Goal: Task Accomplishment & Management: Use online tool/utility

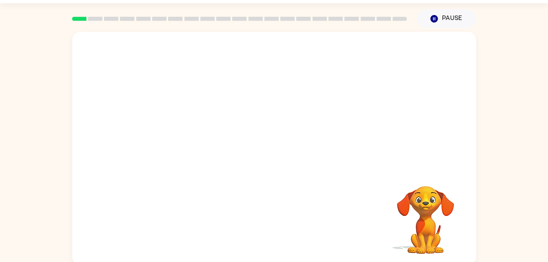
scroll to position [25, 0]
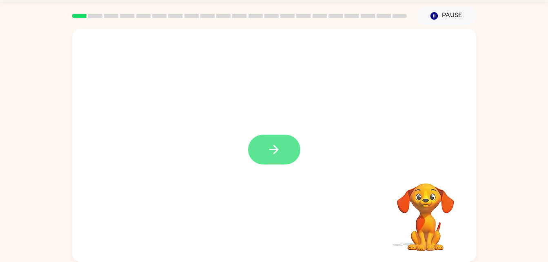
click at [282, 143] on button "button" at bounding box center [274, 150] width 52 height 30
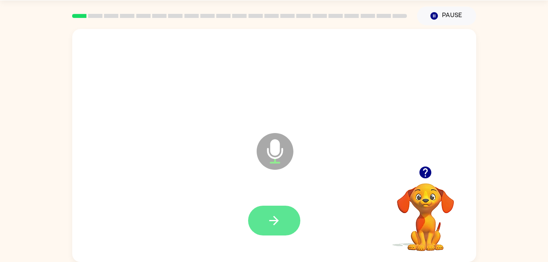
click at [283, 225] on button "button" at bounding box center [274, 221] width 52 height 30
click at [279, 217] on icon "button" at bounding box center [274, 220] width 14 height 14
click at [279, 232] on button "button" at bounding box center [274, 221] width 52 height 30
click at [275, 224] on icon "button" at bounding box center [273, 220] width 9 height 9
click at [286, 220] on button "button" at bounding box center [274, 221] width 52 height 30
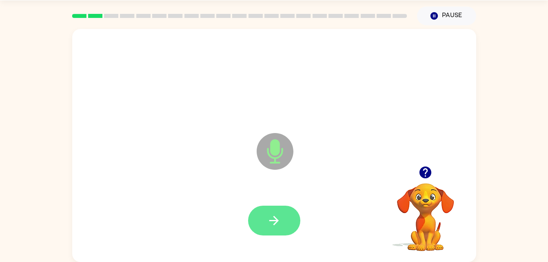
click at [275, 224] on icon "button" at bounding box center [273, 220] width 9 height 9
click at [292, 227] on button "button" at bounding box center [274, 221] width 52 height 30
click at [285, 222] on button "button" at bounding box center [274, 221] width 52 height 30
click at [274, 227] on icon "button" at bounding box center [274, 220] width 14 height 14
click at [283, 228] on button "button" at bounding box center [274, 221] width 52 height 30
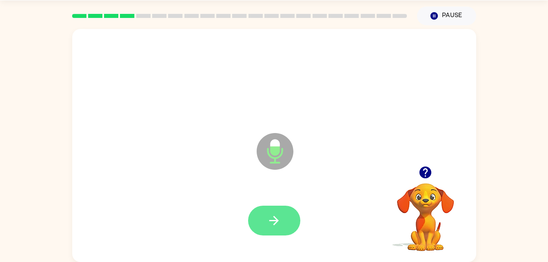
click at [287, 213] on button "button" at bounding box center [274, 221] width 52 height 30
click at [286, 219] on button "button" at bounding box center [274, 221] width 52 height 30
click at [286, 234] on button "button" at bounding box center [274, 221] width 52 height 30
click at [275, 223] on icon "button" at bounding box center [273, 220] width 9 height 9
click at [268, 226] on icon "button" at bounding box center [274, 220] width 14 height 14
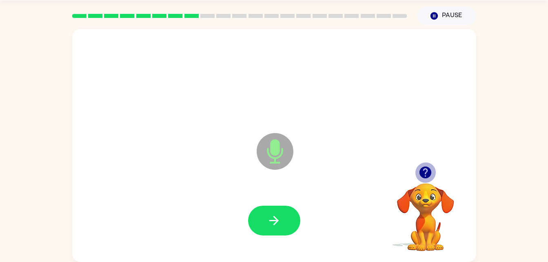
click at [427, 177] on icon "button" at bounding box center [426, 173] width 12 height 12
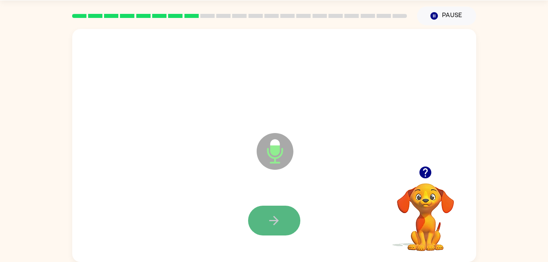
click at [278, 215] on icon "button" at bounding box center [274, 220] width 14 height 14
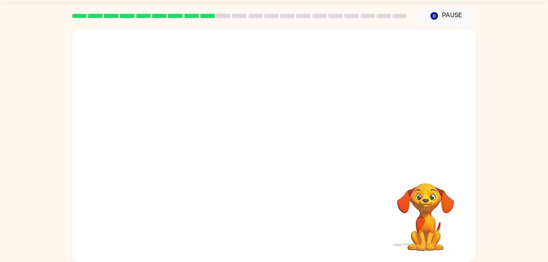
click at [295, 61] on div at bounding box center [274, 97] width 404 height 137
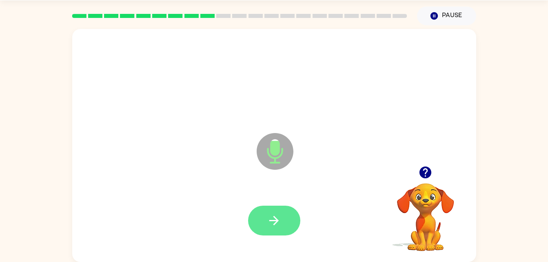
click at [263, 233] on button "button" at bounding box center [274, 221] width 52 height 30
click at [282, 218] on button "button" at bounding box center [274, 221] width 52 height 30
click at [287, 223] on button "button" at bounding box center [274, 221] width 52 height 30
click at [280, 216] on icon "button" at bounding box center [274, 220] width 14 height 14
click at [283, 226] on button "button" at bounding box center [274, 221] width 52 height 30
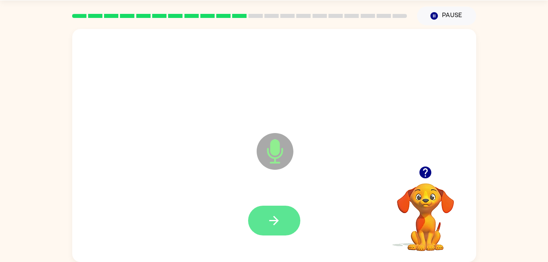
click at [274, 233] on button "button" at bounding box center [274, 221] width 52 height 30
click at [278, 207] on button "button" at bounding box center [274, 221] width 52 height 30
click at [289, 233] on button "button" at bounding box center [274, 221] width 52 height 30
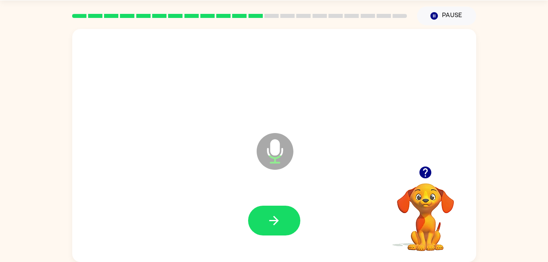
click at [284, 231] on button "button" at bounding box center [274, 221] width 52 height 30
click at [294, 225] on div at bounding box center [274, 221] width 52 height 30
click at [271, 224] on icon "button" at bounding box center [274, 220] width 14 height 14
click at [279, 224] on icon "button" at bounding box center [274, 220] width 14 height 14
click at [288, 213] on button "button" at bounding box center [274, 221] width 52 height 30
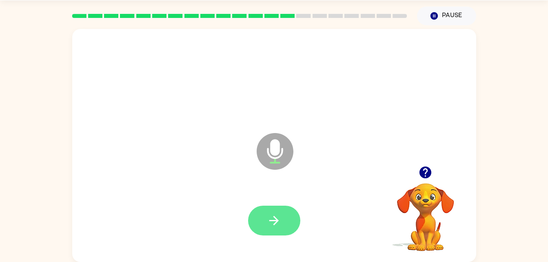
click at [278, 212] on button "button" at bounding box center [274, 221] width 52 height 30
click at [272, 218] on icon "button" at bounding box center [274, 220] width 14 height 14
click at [284, 222] on button "button" at bounding box center [274, 221] width 52 height 30
click at [281, 206] on button "button" at bounding box center [274, 221] width 52 height 30
click at [283, 227] on button "button" at bounding box center [274, 221] width 52 height 30
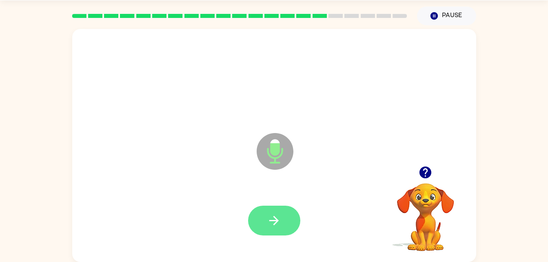
click at [289, 228] on button "button" at bounding box center [274, 221] width 52 height 30
click at [264, 228] on button "button" at bounding box center [274, 221] width 52 height 30
click at [280, 216] on icon "button" at bounding box center [274, 220] width 14 height 14
click at [283, 225] on button "button" at bounding box center [274, 221] width 52 height 30
click at [289, 221] on button "button" at bounding box center [274, 221] width 52 height 30
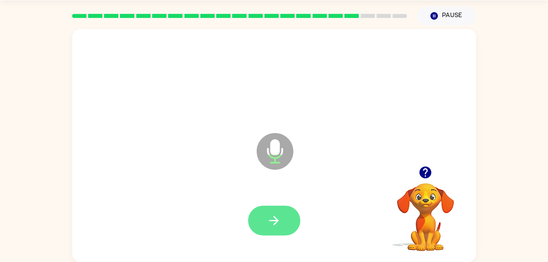
click at [282, 223] on button "button" at bounding box center [274, 221] width 52 height 30
click at [289, 216] on button "button" at bounding box center [274, 221] width 52 height 30
click at [278, 220] on icon "button" at bounding box center [274, 220] width 14 height 14
click at [279, 216] on icon "button" at bounding box center [274, 220] width 14 height 14
click at [297, 225] on button "button" at bounding box center [274, 221] width 52 height 30
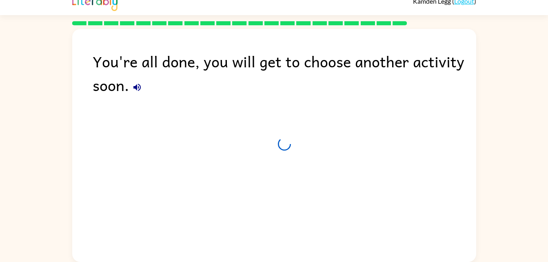
scroll to position [10, 0]
